Goal: Task Accomplishment & Management: Complete application form

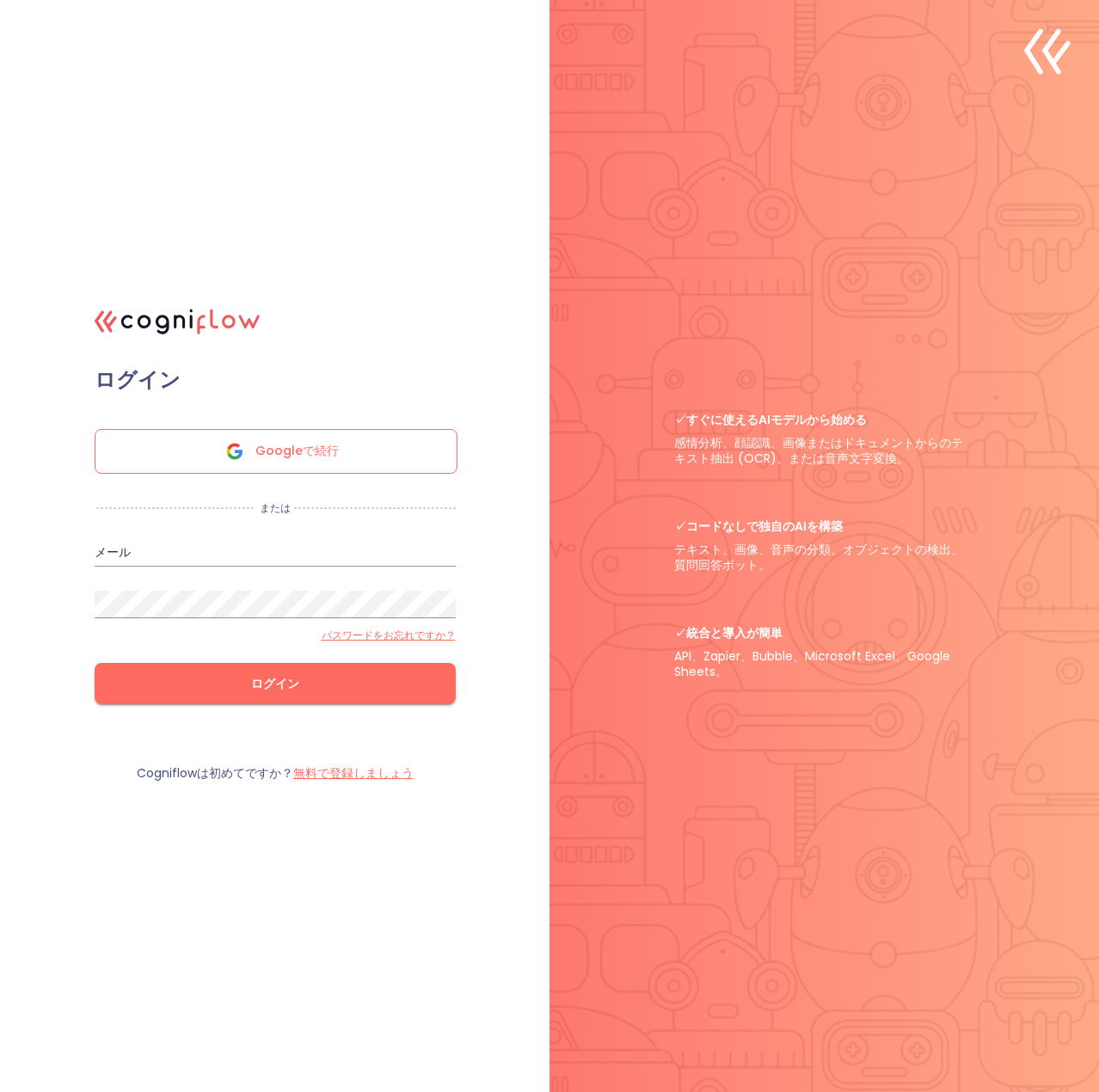
click at [381, 469] on div "Googleで続行" at bounding box center [276, 451] width 363 height 45
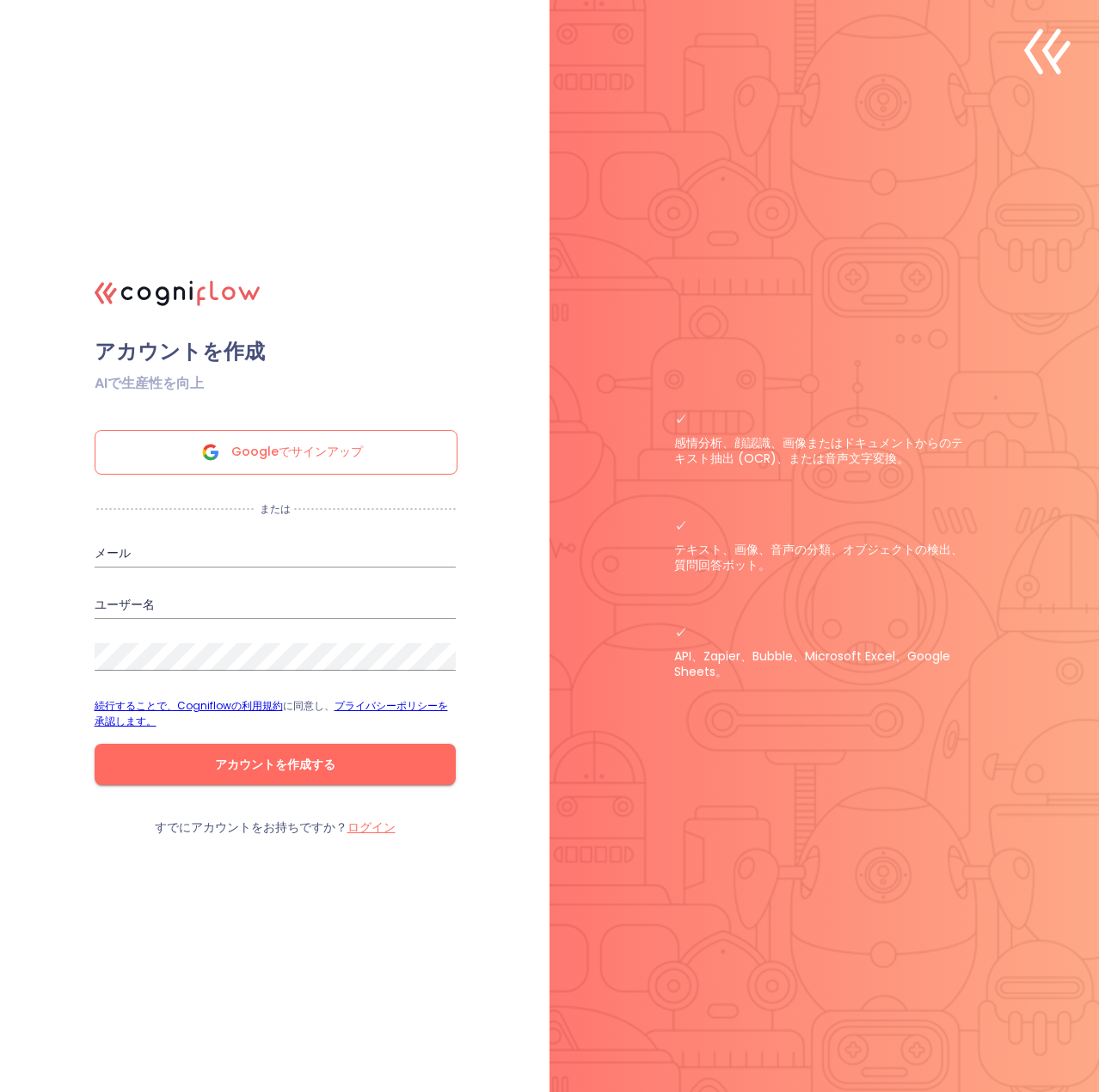
click at [238, 451] on font "Googleでサインアップ" at bounding box center [297, 451] width 131 height 18
click at [367, 823] on font "ログイン" at bounding box center [371, 828] width 48 height 18
click at [332, 443] on font "Googleでサインアップ" at bounding box center [297, 451] width 131 height 18
